Goal: Transaction & Acquisition: Purchase product/service

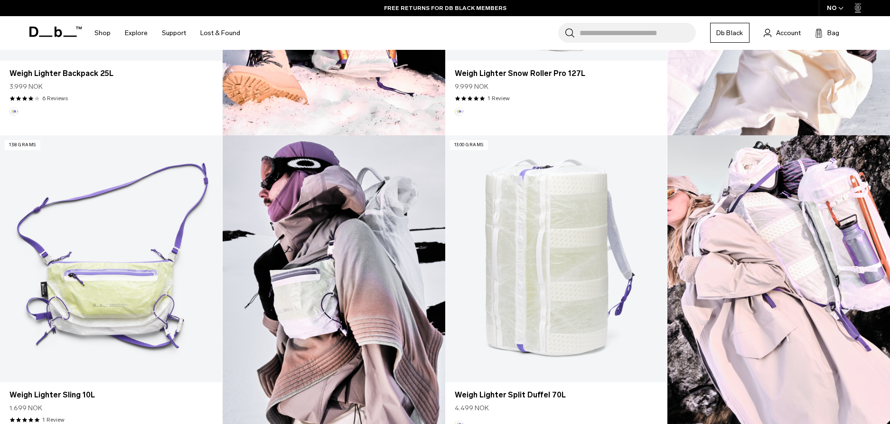
scroll to position [482, 0]
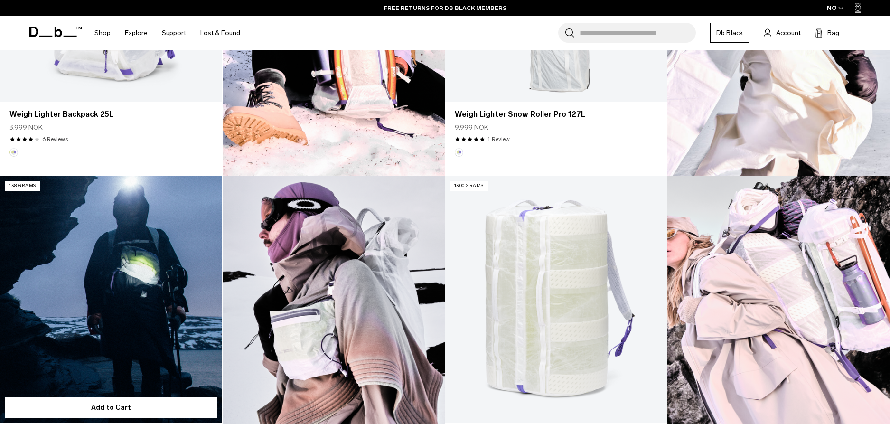
click at [116, 330] on link "Weigh Lighter Sling 10L" at bounding box center [111, 299] width 222 height 247
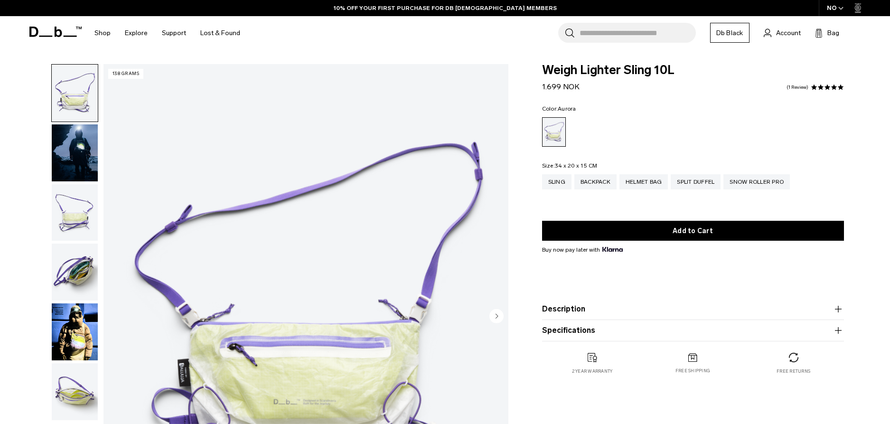
click at [83, 277] on img "button" at bounding box center [75, 272] width 46 height 57
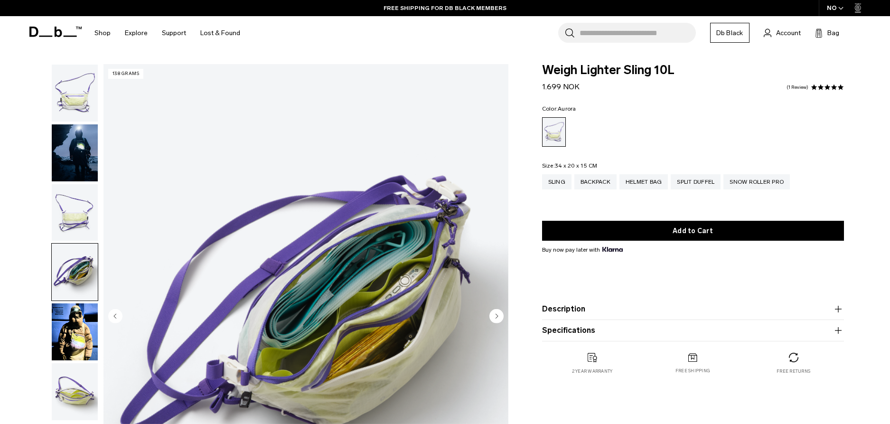
click at [70, 228] on img "button" at bounding box center [75, 212] width 46 height 57
